Goal: Find specific page/section: Find specific page/section

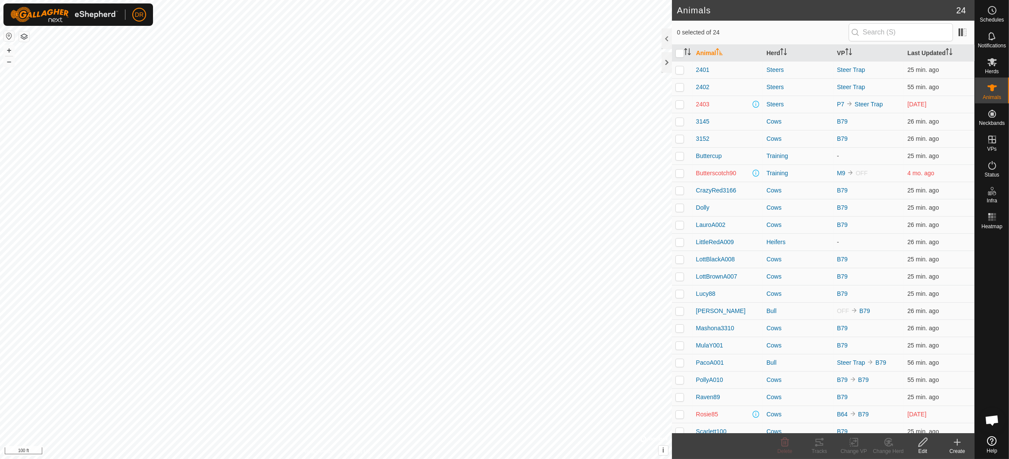
click at [135, 23] on div "DR" at bounding box center [77, 14] width 149 height 22
